Goal: Task Accomplishment & Management: Manage account settings

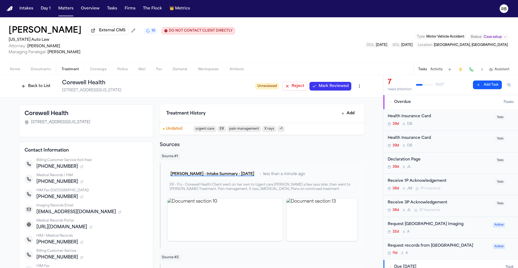
scroll to position [30, 0]
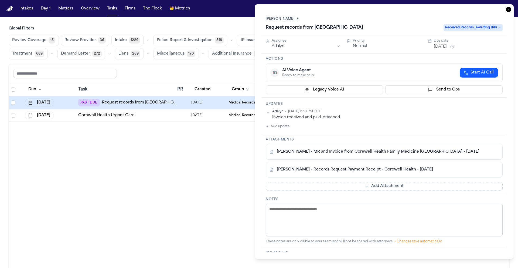
click at [184, 131] on div "Due Task PR Created Group Matter 1 Firm 1 Updates Status 1 Assignee Sep 19, 202…" at bounding box center [259, 187] width 500 height 208
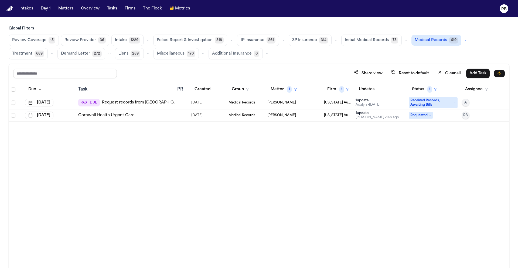
drag, startPoint x: 119, startPoint y: 157, endPoint x: 88, endPoint y: 86, distance: 77.8
click at [119, 157] on div "Due Task PR Created Group Matter 1 Firm 1 Updates Status 1 Assignee Sep 19, 202…" at bounding box center [259, 187] width 500 height 208
click at [63, 9] on button "Matters" at bounding box center [65, 9] width 19 height 10
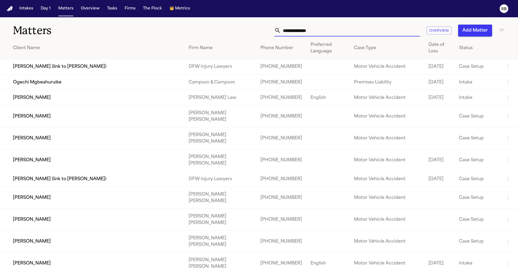
click at [359, 32] on input "text" at bounding box center [350, 31] width 139 height 12
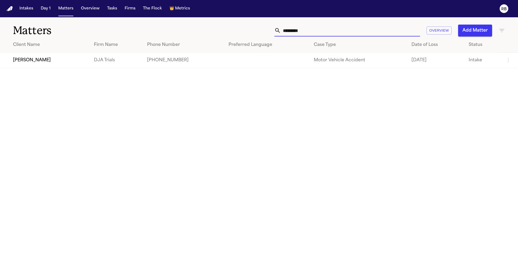
type input "**********"
